Goal: Information Seeking & Learning: Understand process/instructions

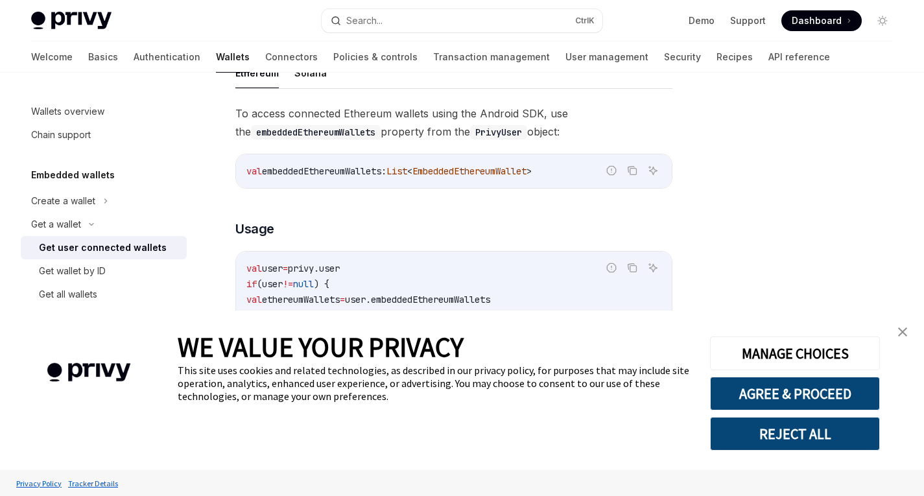
scroll to position [453, 0]
click at [904, 337] on link "close banner" at bounding box center [903, 332] width 26 height 26
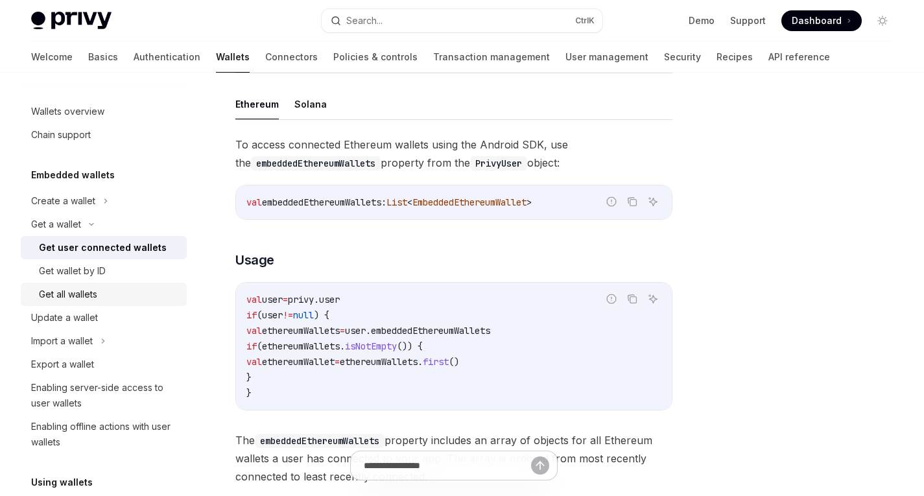
scroll to position [435, 0]
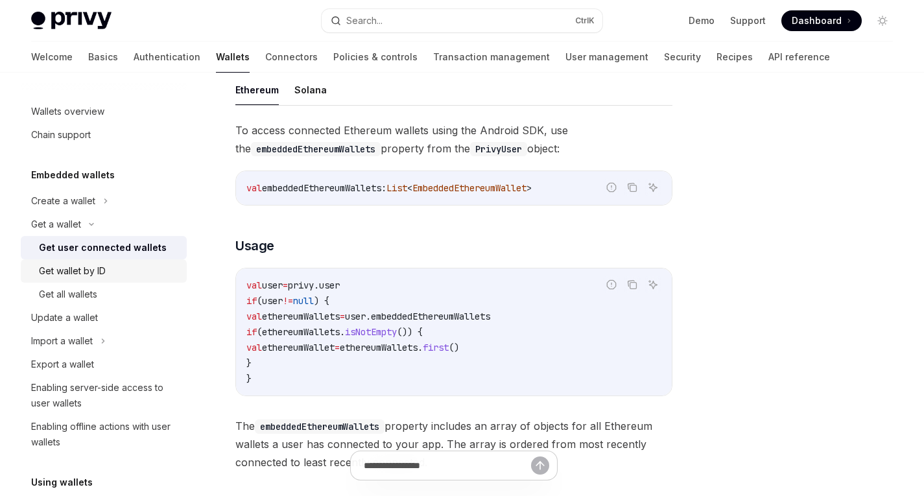
click at [71, 268] on div "Get wallet by ID" at bounding box center [72, 271] width 67 height 16
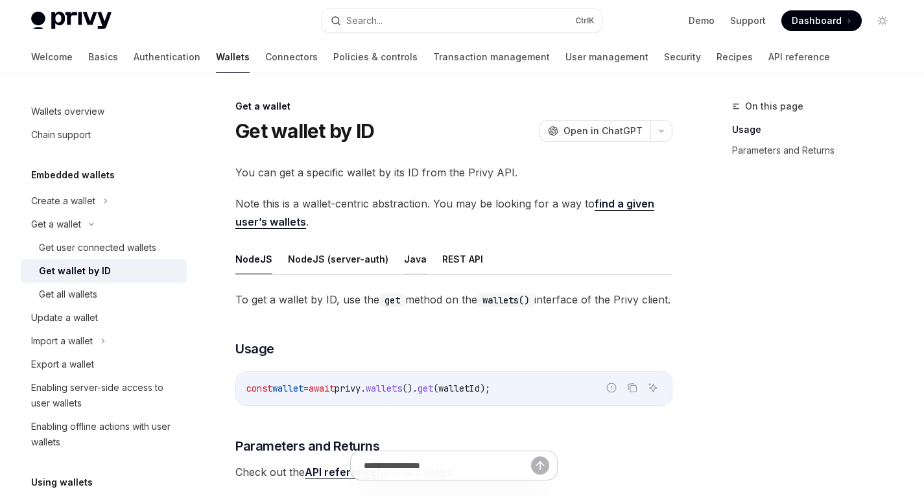
click at [404, 265] on button "Java" at bounding box center [415, 259] width 23 height 30
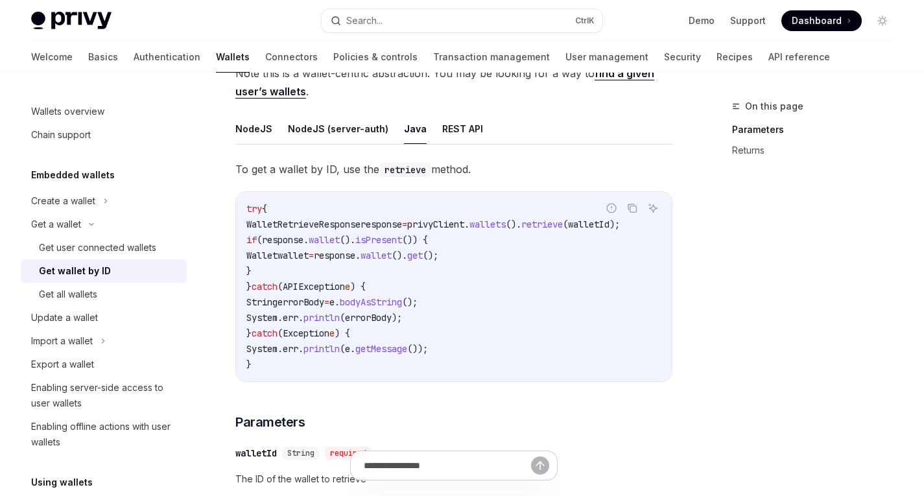
click at [464, 222] on span "privyClient" at bounding box center [435, 225] width 57 height 12
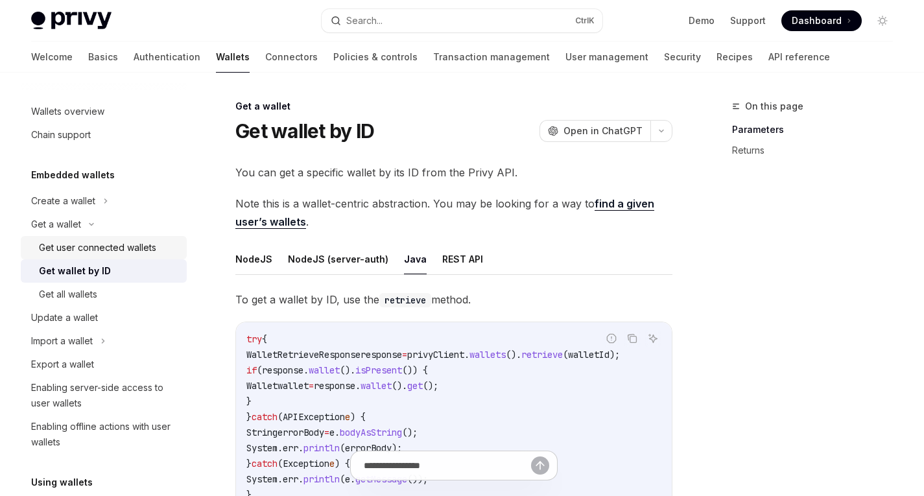
click at [94, 248] on div "Get user connected wallets" at bounding box center [97, 248] width 117 height 16
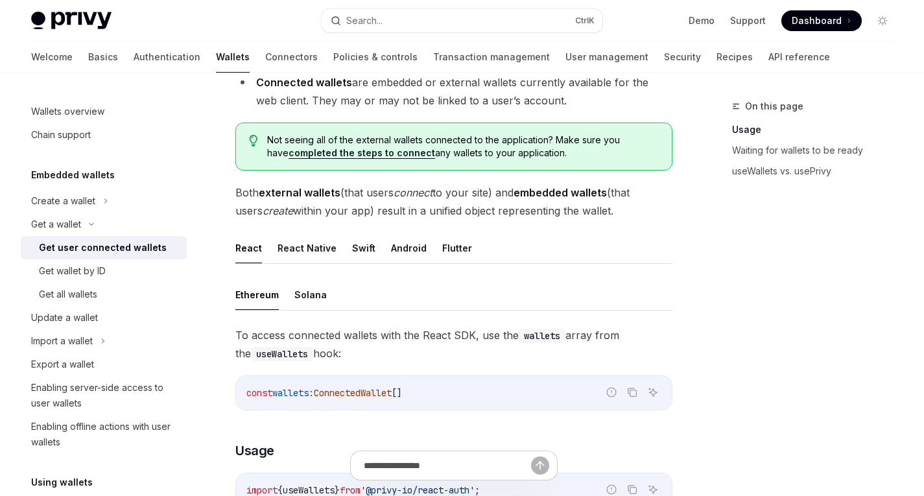
scroll to position [231, 0]
click at [404, 248] on button "Android" at bounding box center [409, 247] width 36 height 30
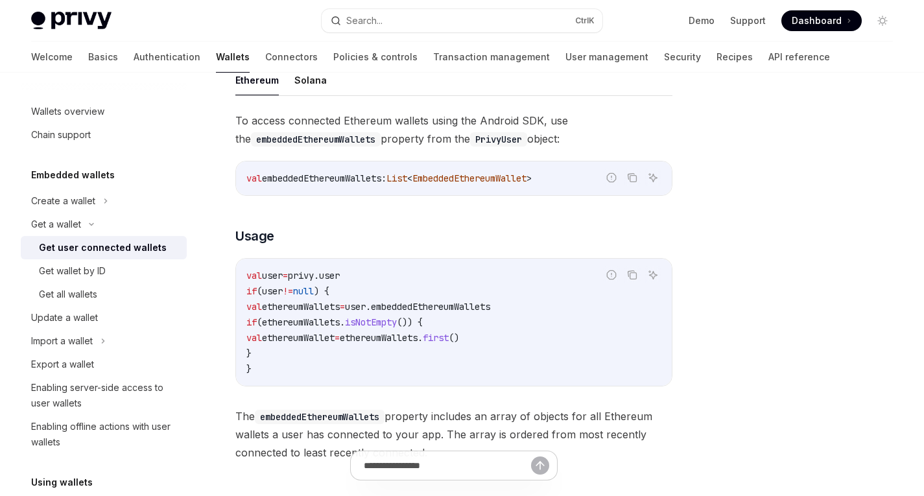
scroll to position [584, 0]
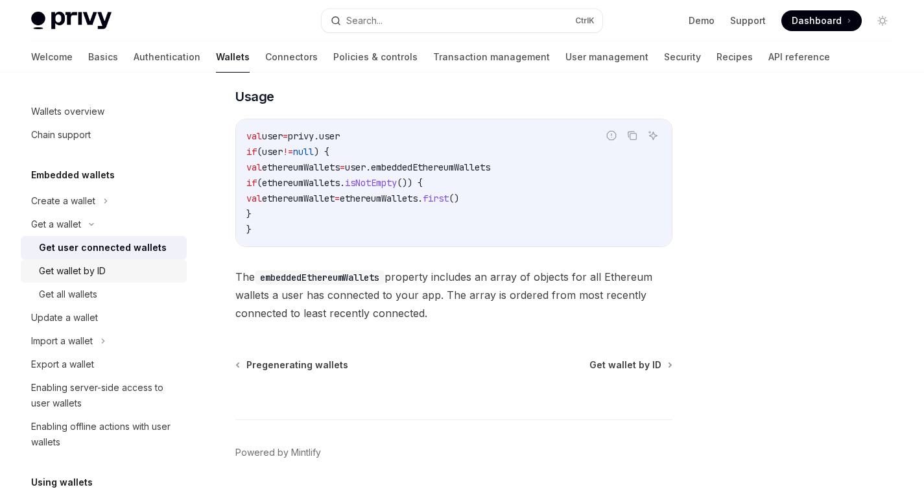
click at [70, 275] on div "Get wallet by ID" at bounding box center [72, 271] width 67 height 16
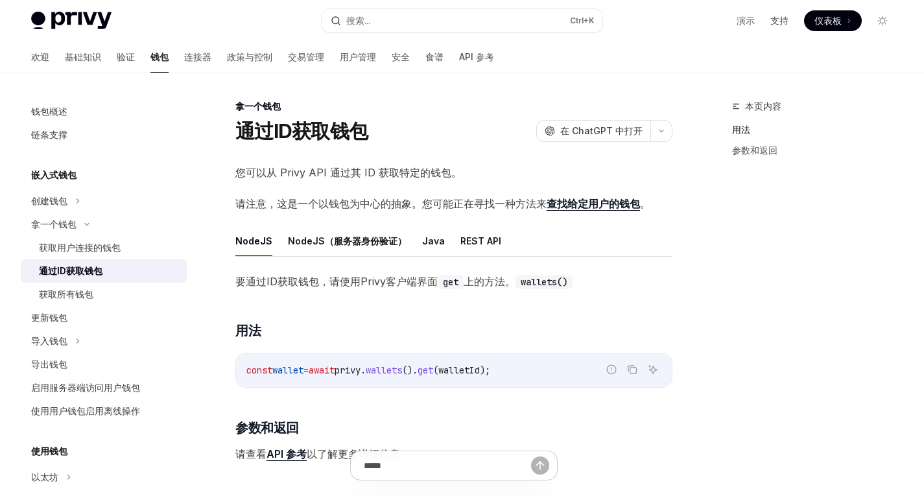
scroll to position [35, 0]
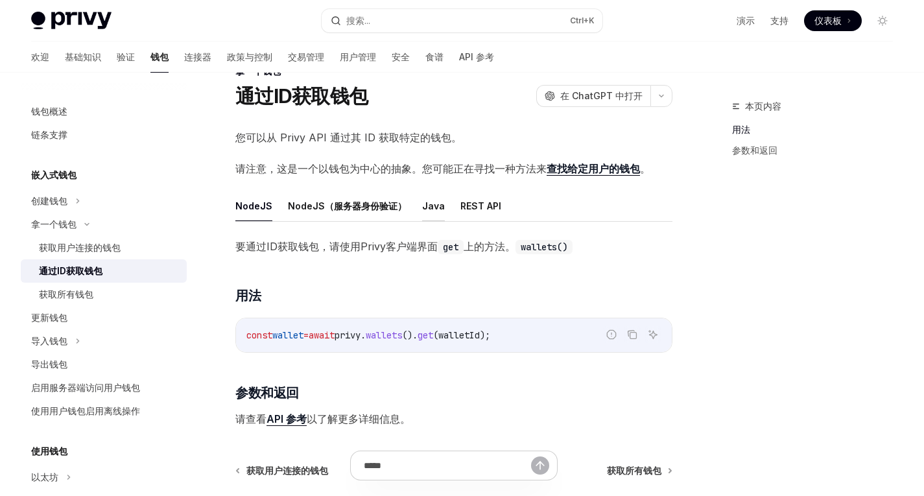
click at [425, 208] on font "Java" at bounding box center [433, 205] width 23 height 11
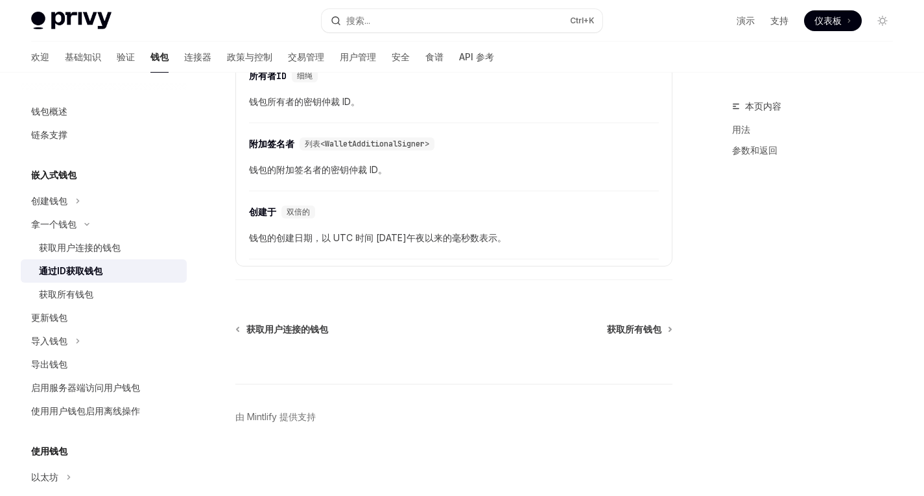
scroll to position [1019, 0]
click at [88, 299] on font "获取所有钱包" at bounding box center [66, 294] width 54 height 11
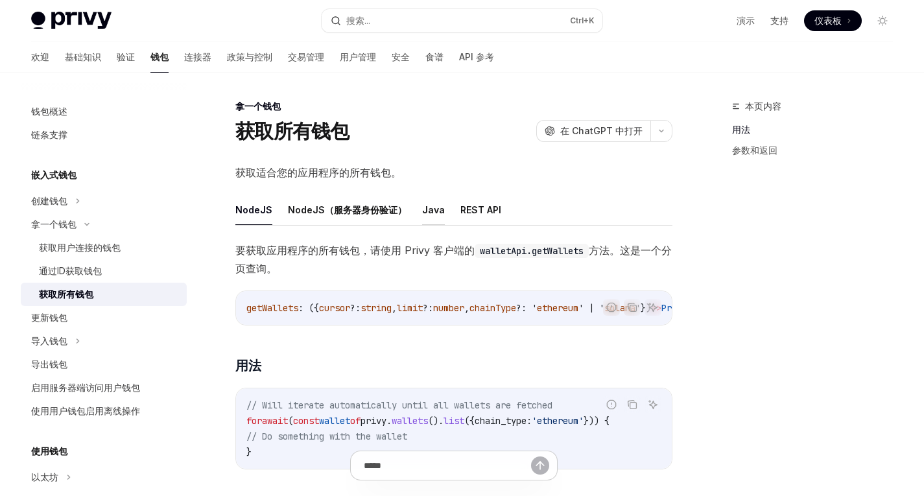
click at [434, 208] on font "Java" at bounding box center [433, 209] width 23 height 11
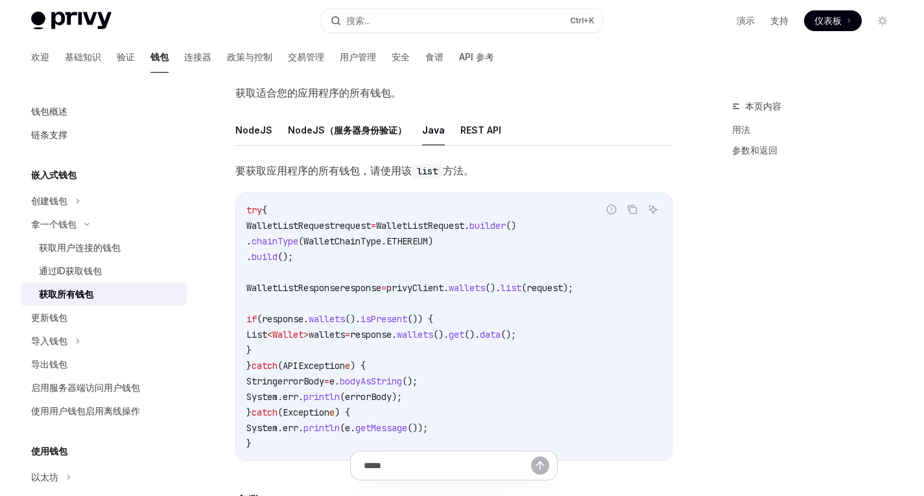
scroll to position [91, 0]
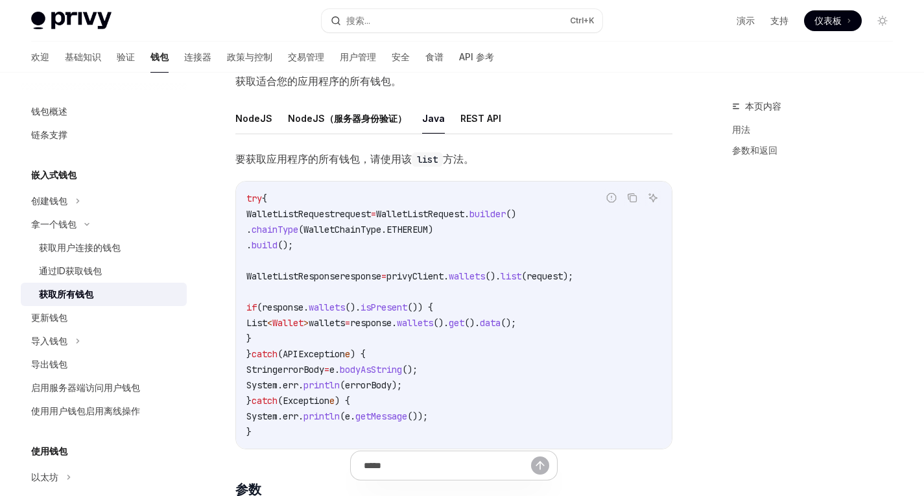
click at [444, 270] on span "privyClient" at bounding box center [415, 276] width 57 height 12
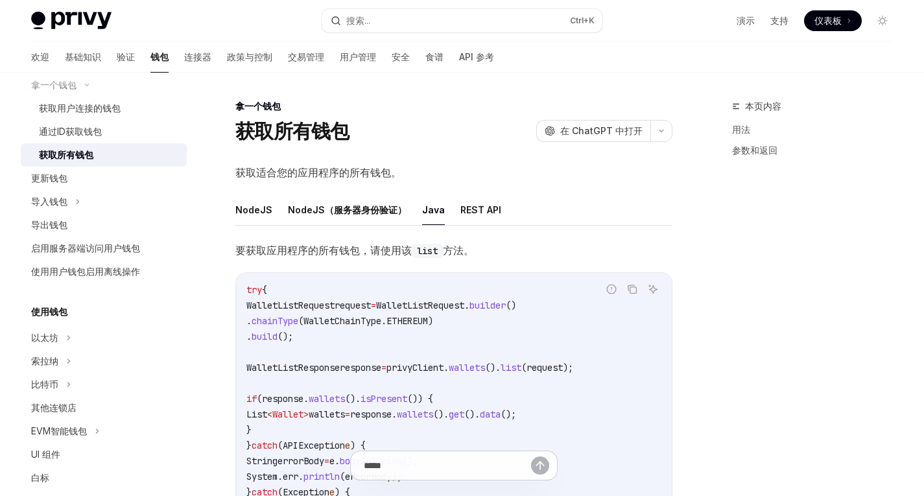
scroll to position [140, 0]
click at [57, 350] on div "索拉纳" at bounding box center [104, 360] width 166 height 23
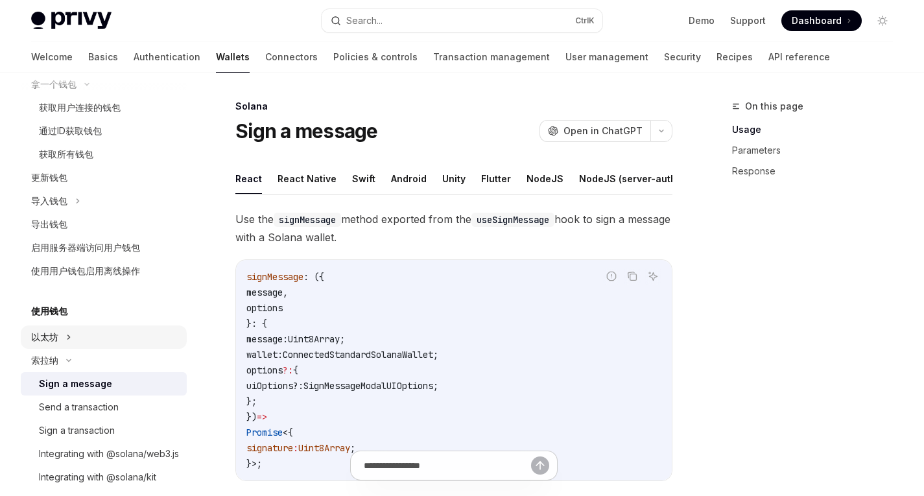
click at [51, 340] on font "以太坊" at bounding box center [44, 336] width 27 height 11
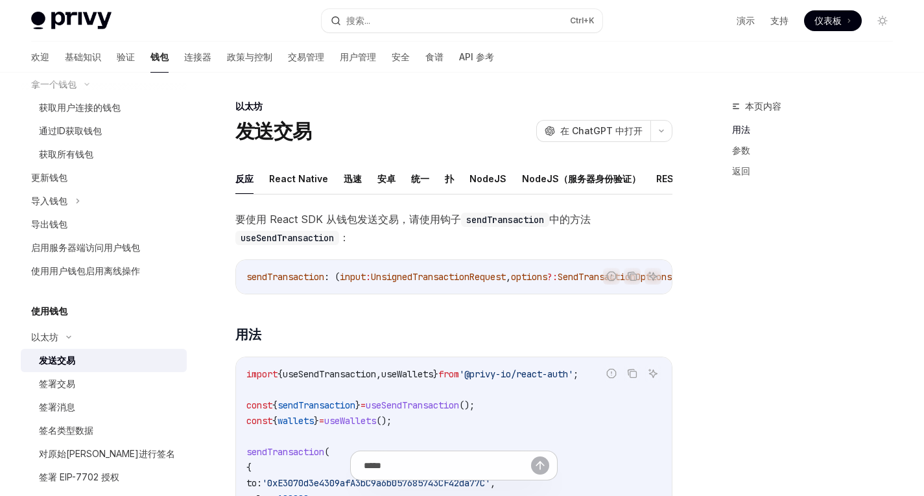
click at [64, 359] on font "发送交易" at bounding box center [57, 360] width 36 height 11
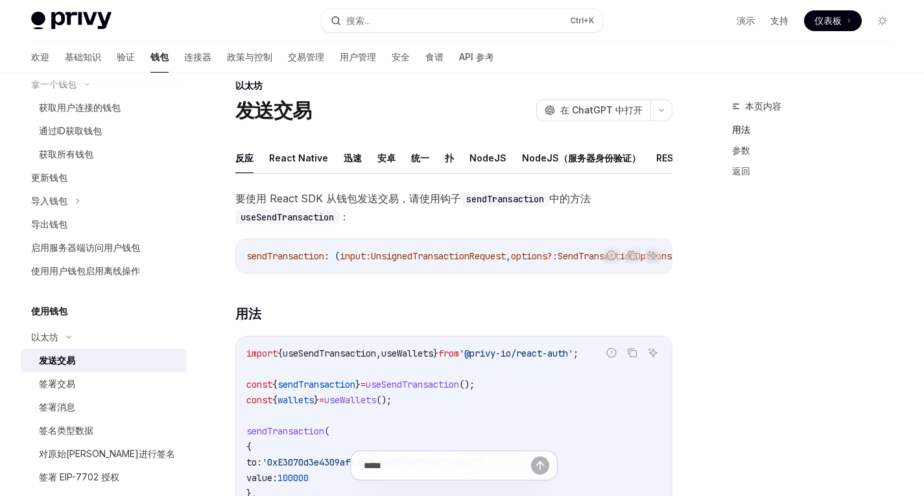
scroll to position [22, 0]
click at [377, 154] on font "安卓" at bounding box center [386, 156] width 18 height 11
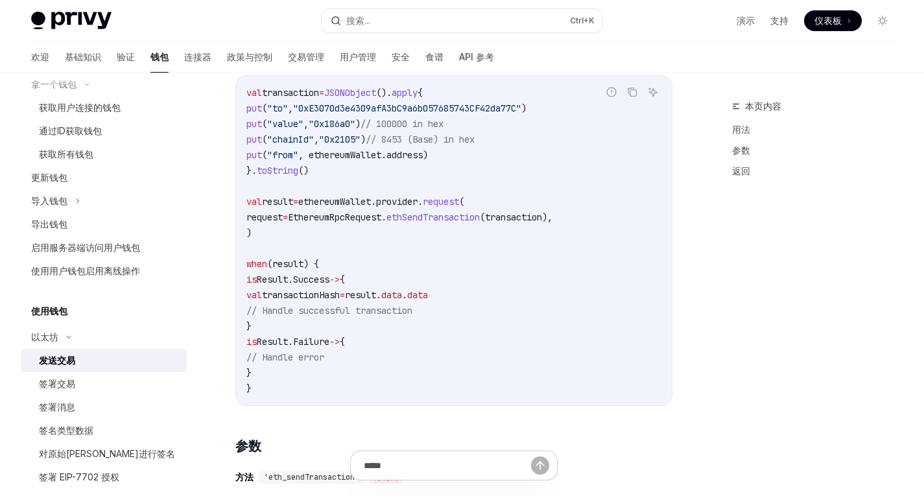
scroll to position [263, 0]
click at [76, 381] on div "签署交易" at bounding box center [109, 384] width 140 height 16
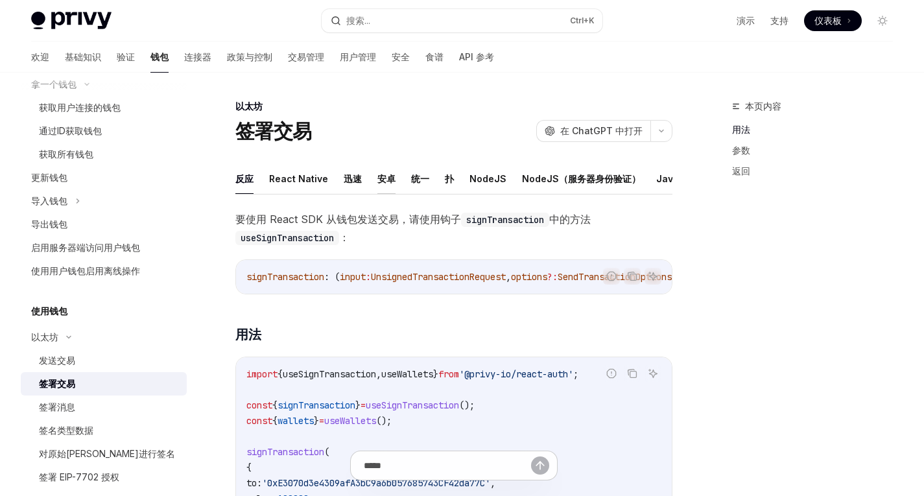
click at [387, 178] on font "安卓" at bounding box center [386, 178] width 18 height 11
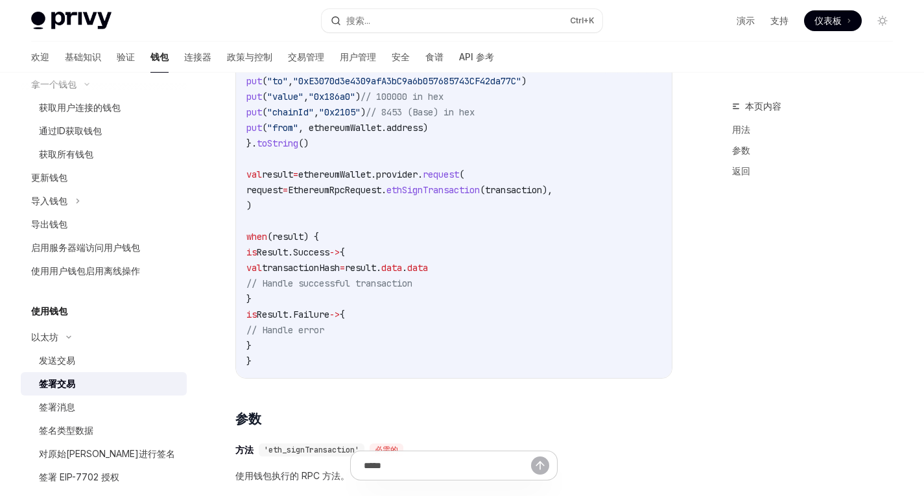
scroll to position [492, 0]
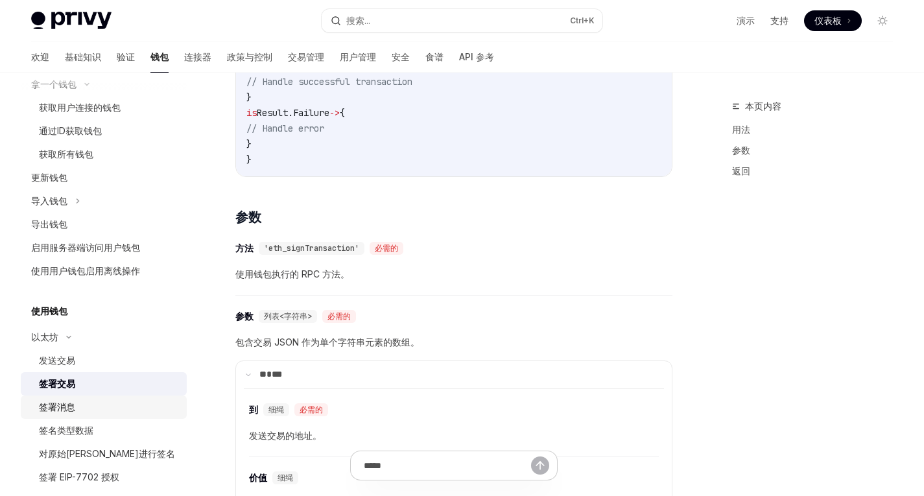
click at [68, 403] on font "签署消息" at bounding box center [57, 406] width 36 height 11
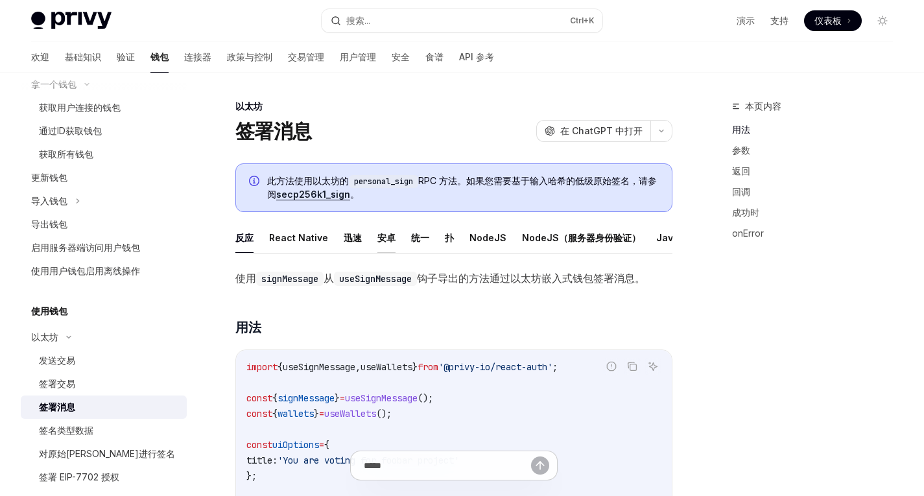
click at [382, 246] on button "安卓" at bounding box center [386, 237] width 18 height 30
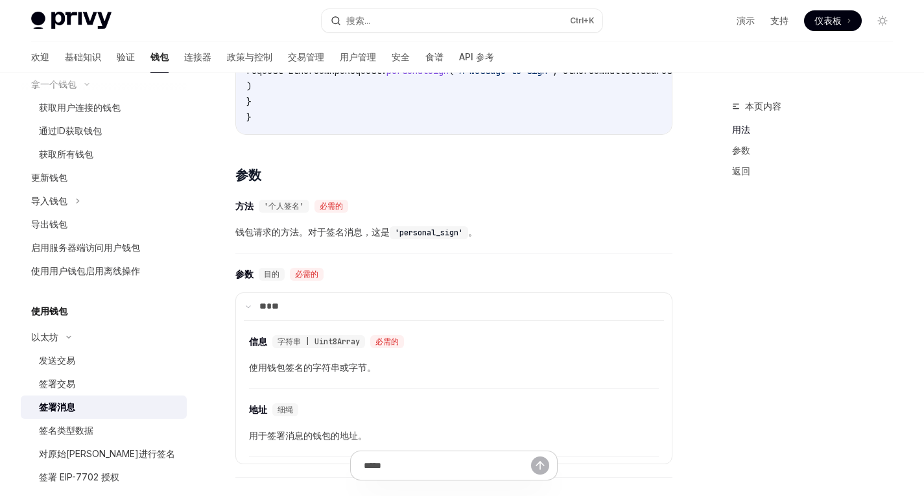
scroll to position [265, 0]
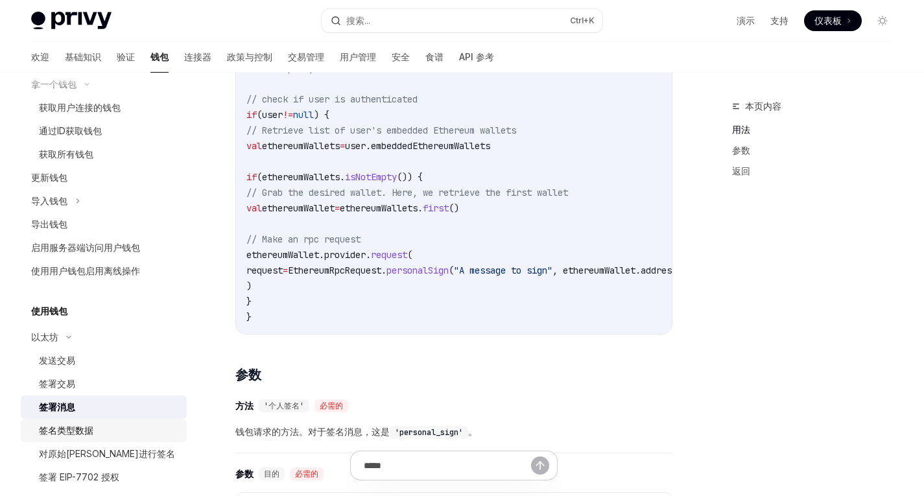
click at [80, 431] on font "签名类型数据" at bounding box center [66, 430] width 54 height 11
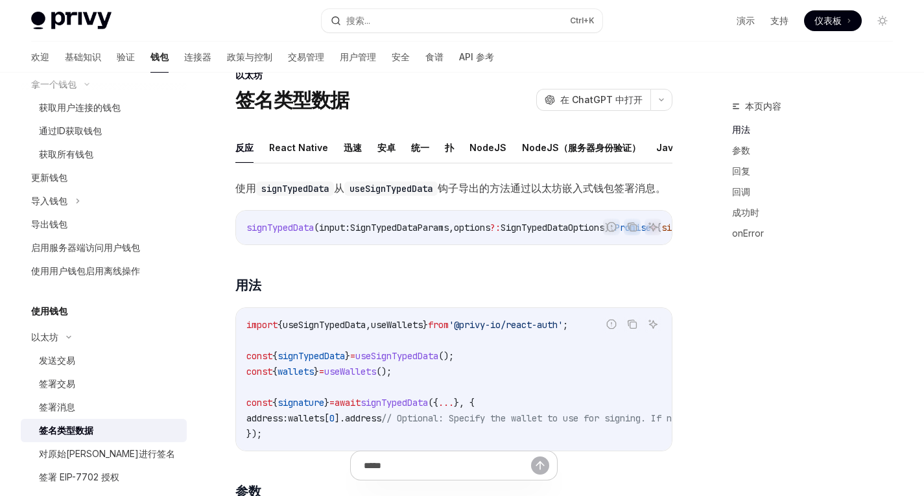
scroll to position [166, 0]
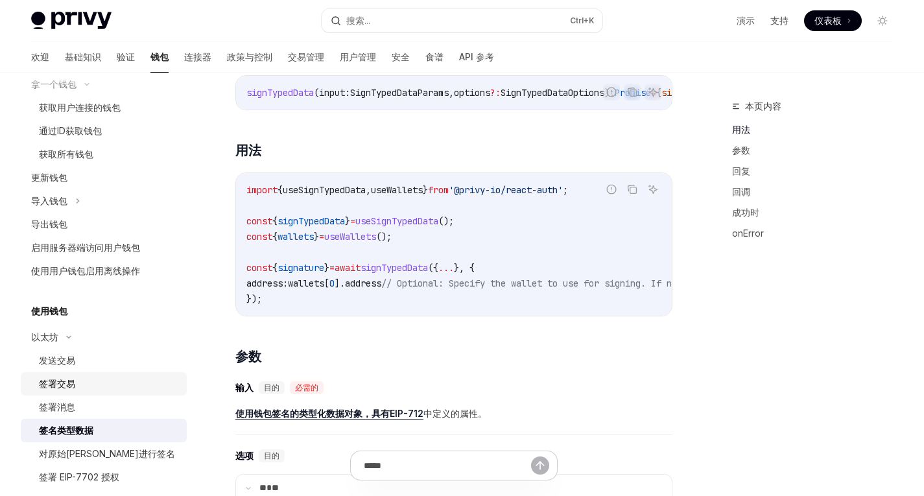
click at [83, 388] on div "签署交易" at bounding box center [109, 384] width 140 height 16
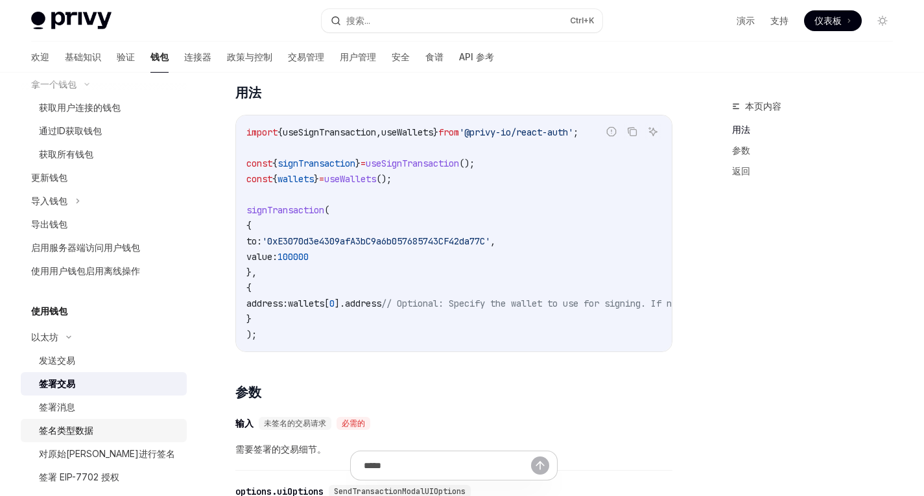
scroll to position [256, 0]
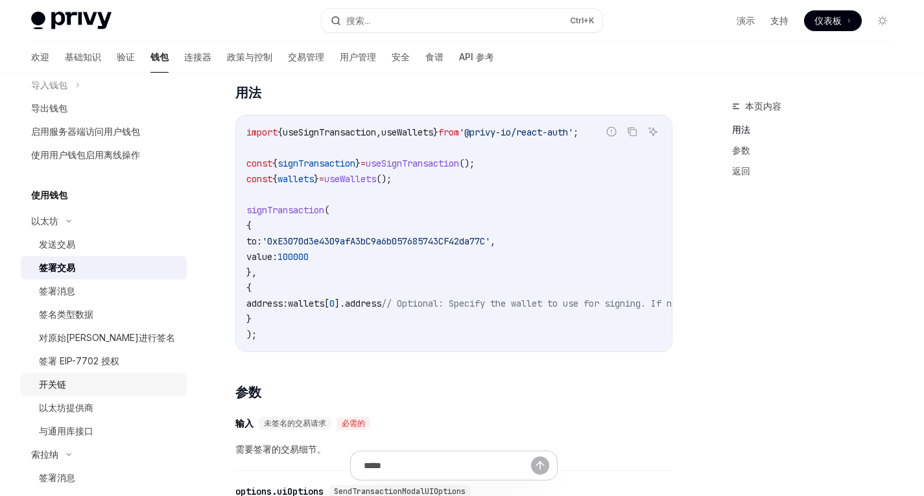
click at [73, 381] on div "开关链" at bounding box center [109, 385] width 140 height 16
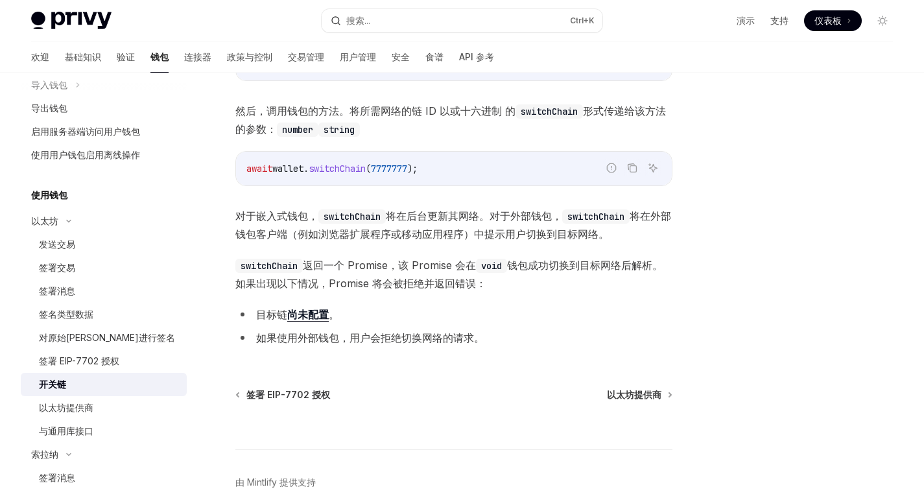
scroll to position [235, 0]
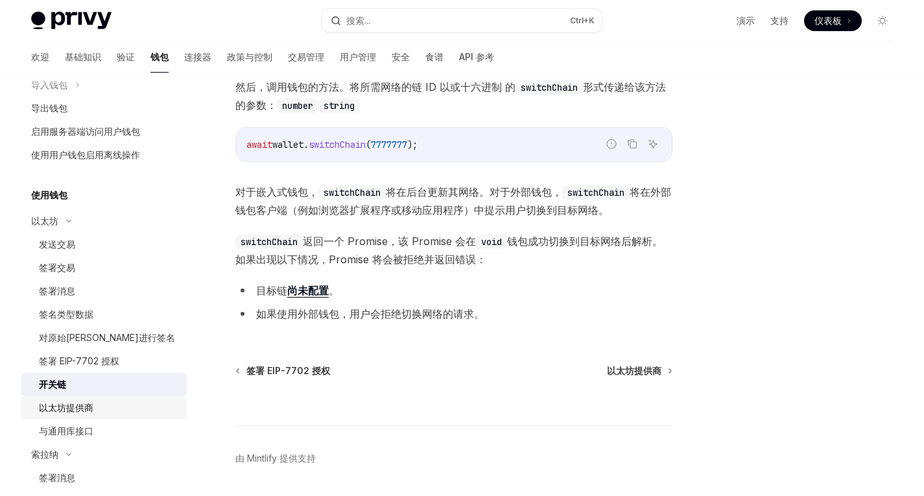
click at [76, 405] on font "以太坊提供商" at bounding box center [66, 407] width 54 height 11
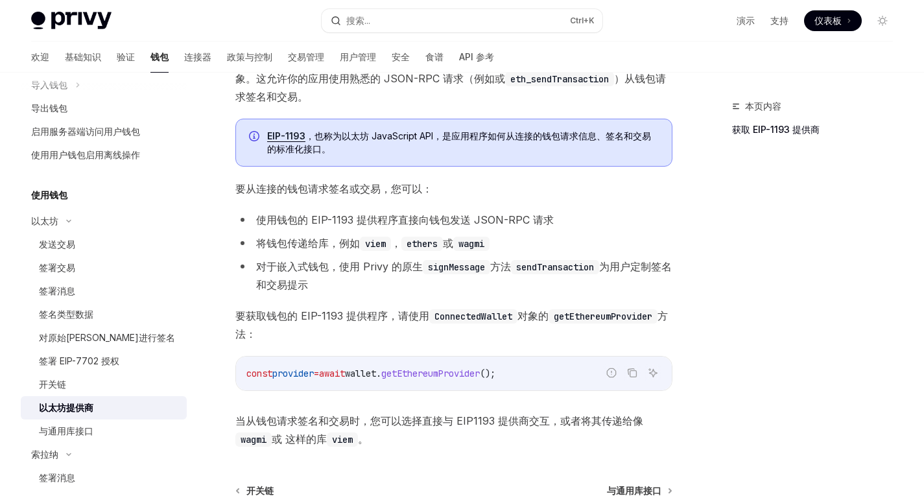
scroll to position [280, 0]
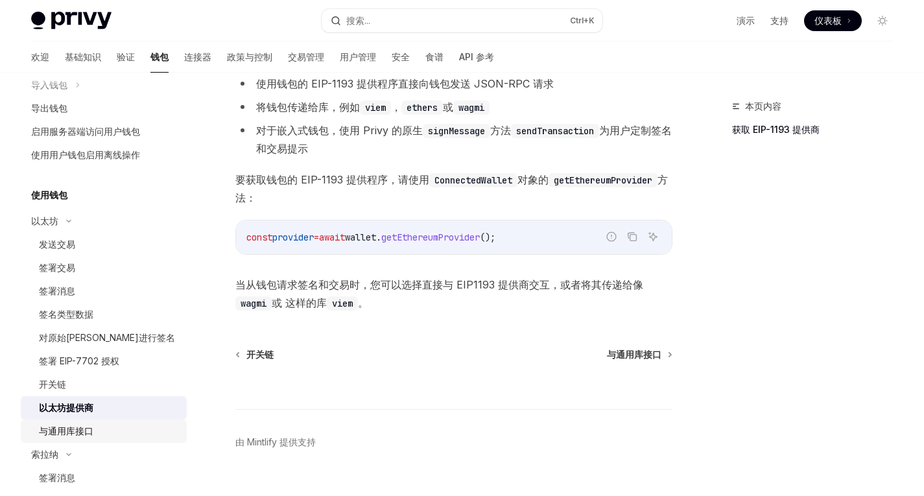
click at [75, 431] on font "与通用库接口" at bounding box center [66, 430] width 54 height 11
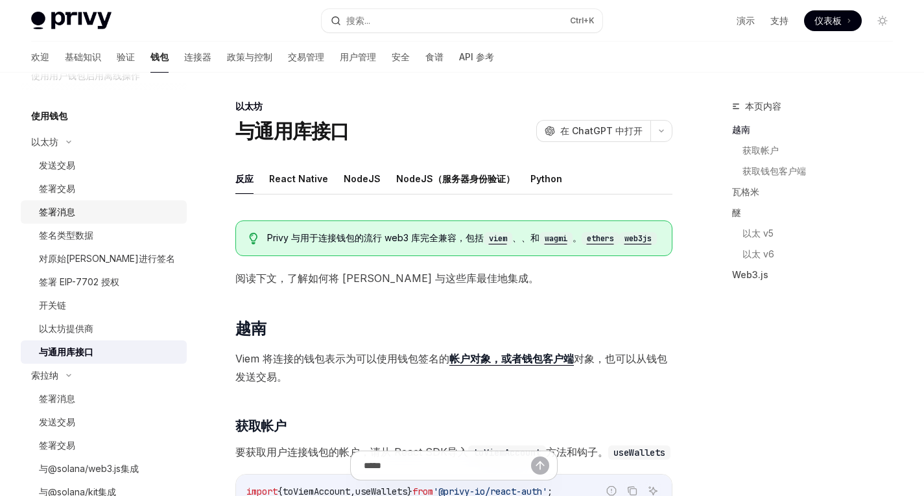
scroll to position [276, 0]
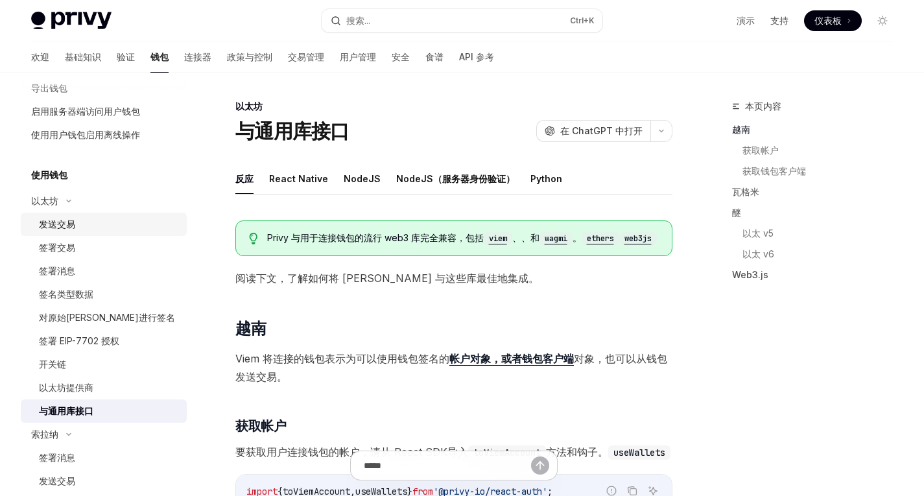
click at [72, 215] on link "发送交易" at bounding box center [104, 224] width 166 height 23
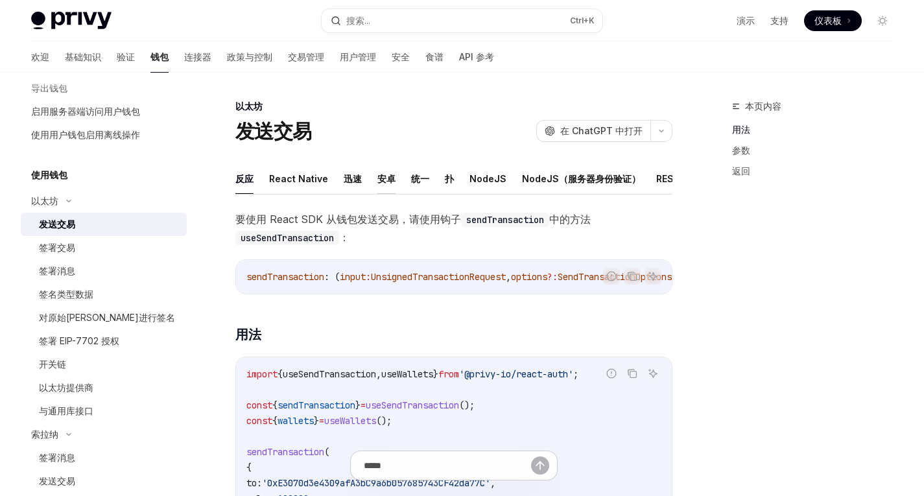
click at [380, 182] on font "安卓" at bounding box center [386, 178] width 18 height 11
type textarea "*"
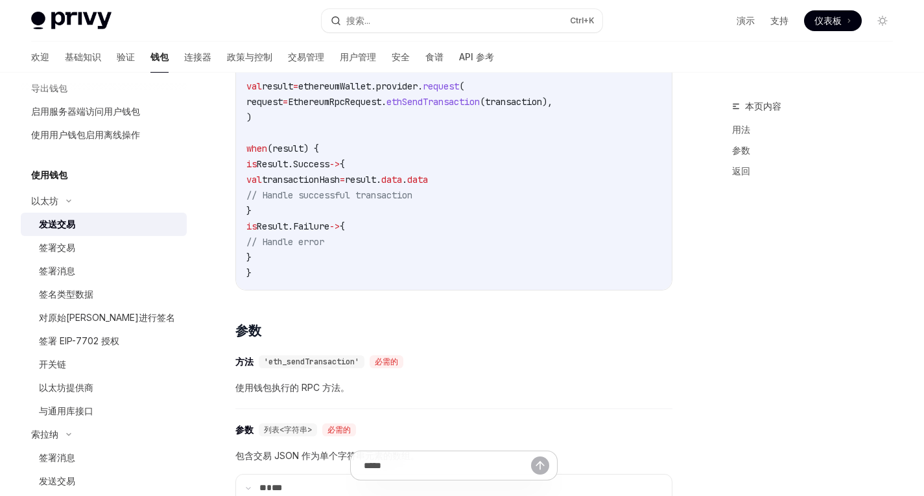
scroll to position [379, 0]
